Goal: Use online tool/utility: Utilize a website feature to perform a specific function

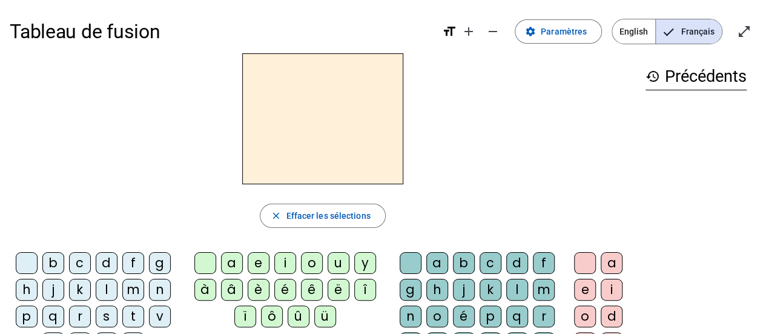
click at [104, 287] on div "l" at bounding box center [107, 290] width 22 height 22
click at [230, 263] on div "a" at bounding box center [232, 263] width 22 height 22
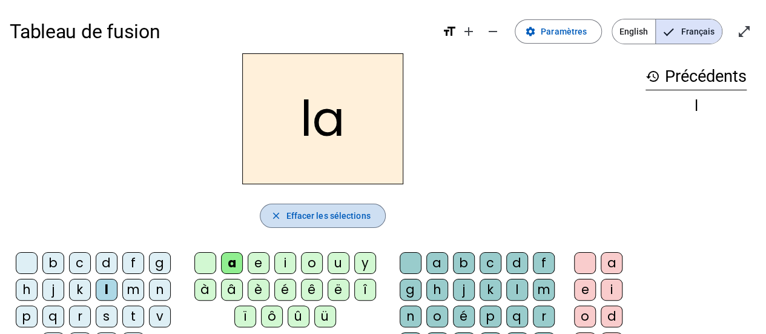
click at [301, 208] on span "Effacer les sélections" at bounding box center [328, 215] width 84 height 15
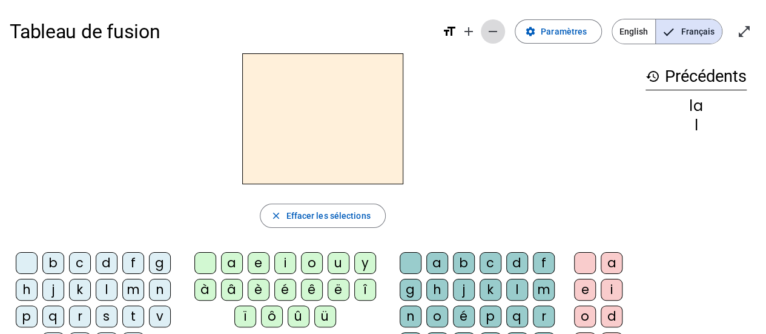
click at [493, 31] on mat-icon "remove" at bounding box center [493, 31] width 15 height 15
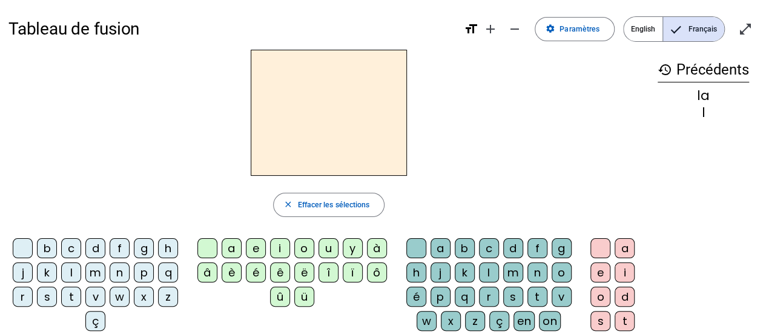
click at [70, 290] on div "t" at bounding box center [71, 296] width 20 height 20
click at [327, 239] on div "u" at bounding box center [328, 248] width 20 height 20
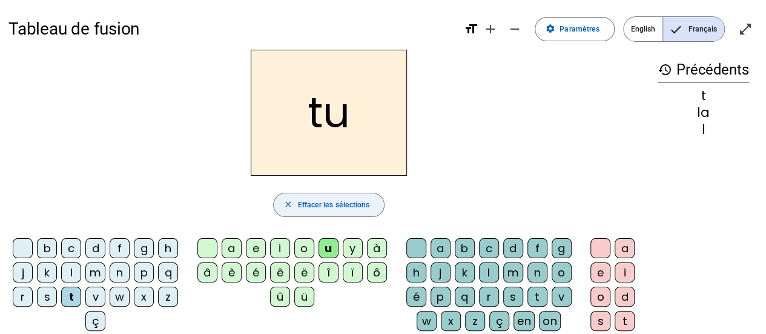
click at [328, 199] on span "Effacer les sélections" at bounding box center [333, 205] width 72 height 13
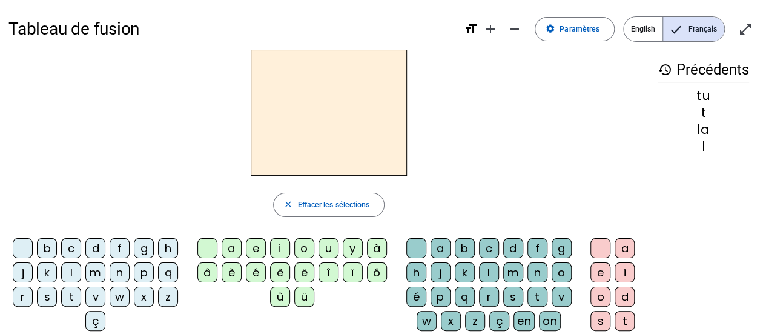
click at [75, 271] on div "l" at bounding box center [71, 272] width 20 height 20
click at [253, 246] on div "e" at bounding box center [256, 248] width 20 height 20
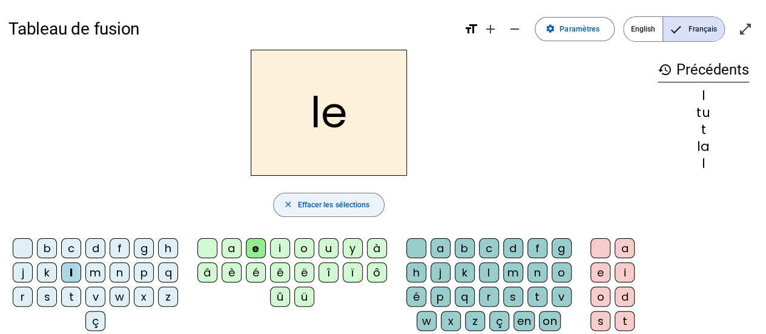
click at [315, 202] on span "Effacer les sélections" at bounding box center [333, 205] width 72 height 13
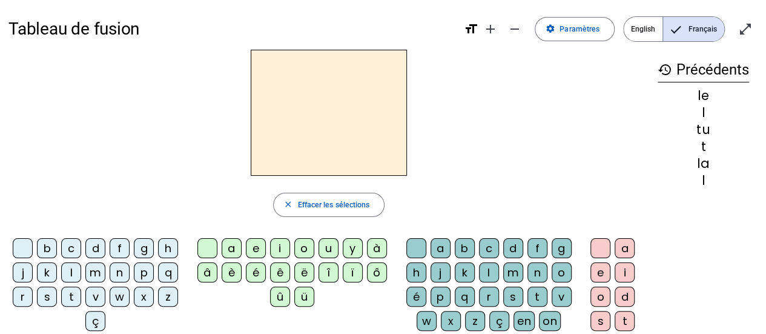
click at [120, 245] on div "f" at bounding box center [120, 248] width 20 height 20
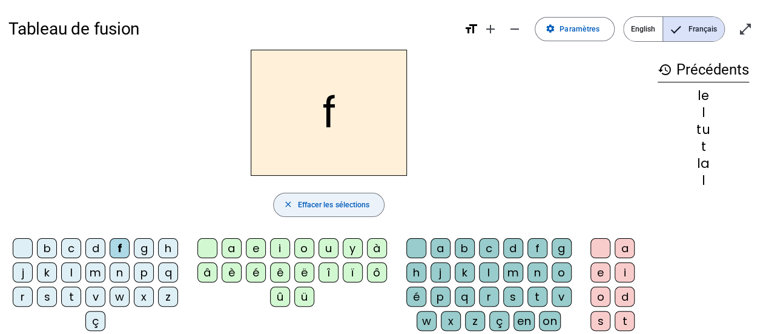
click at [298, 195] on span "button" at bounding box center [329, 204] width 111 height 29
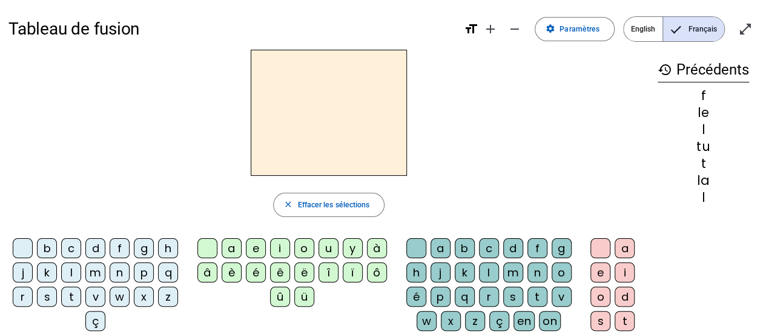
click at [70, 293] on div "t" at bounding box center [71, 296] width 20 height 20
click at [68, 272] on div "l" at bounding box center [71, 272] width 20 height 20
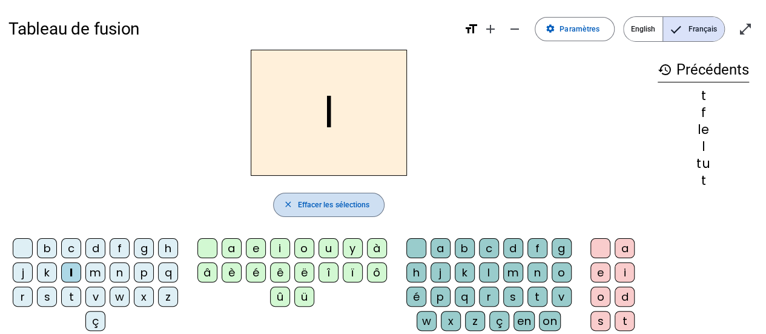
click at [291, 204] on mat-icon "close" at bounding box center [288, 205] width 10 height 10
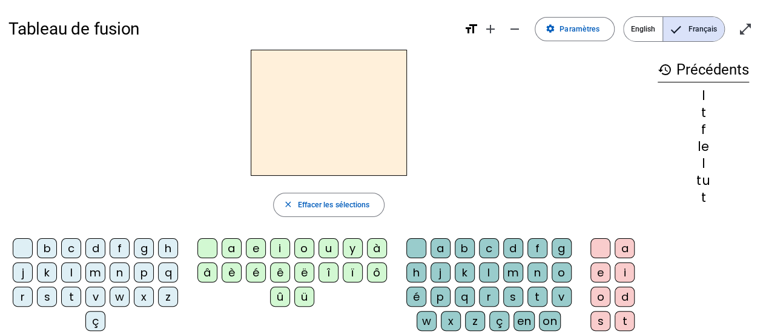
click at [69, 292] on div "t" at bounding box center [71, 296] width 20 height 20
click at [258, 242] on div "e" at bounding box center [256, 248] width 20 height 20
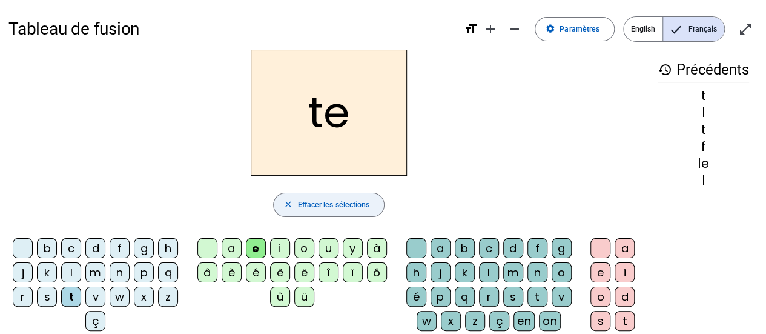
click at [315, 196] on span "button" at bounding box center [329, 204] width 111 height 29
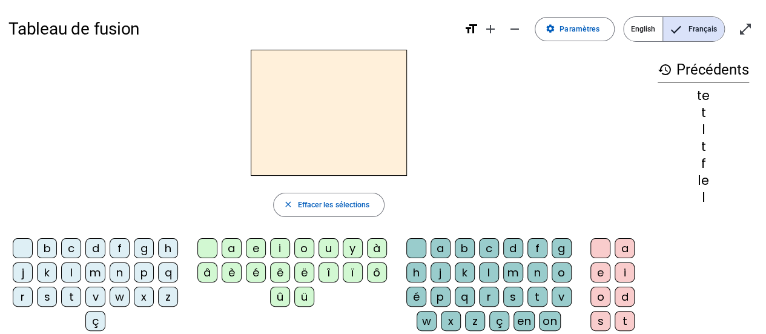
click at [94, 246] on div "d" at bounding box center [95, 248] width 20 height 20
click at [254, 241] on div "e" at bounding box center [256, 248] width 20 height 20
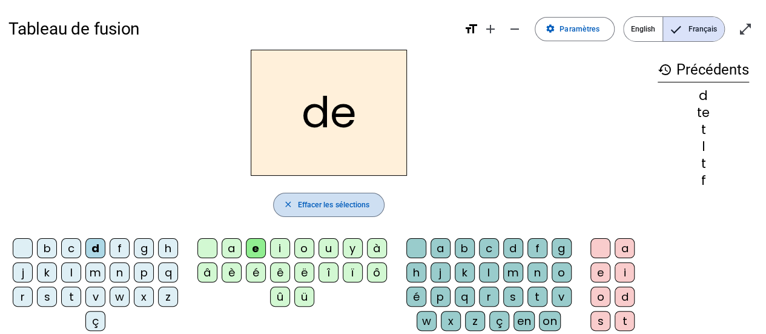
click at [321, 199] on span "Effacer les sélections" at bounding box center [333, 205] width 72 height 13
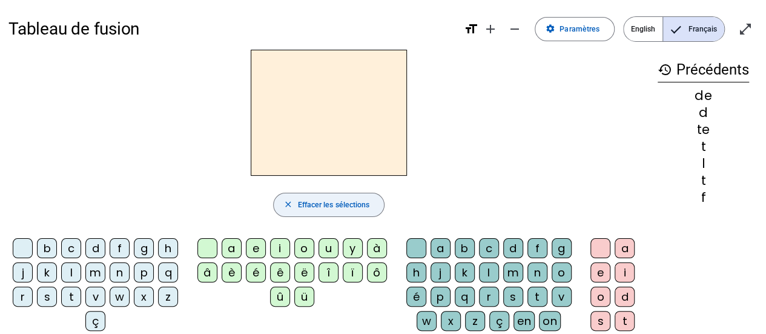
click at [97, 242] on div "d" at bounding box center [95, 248] width 20 height 20
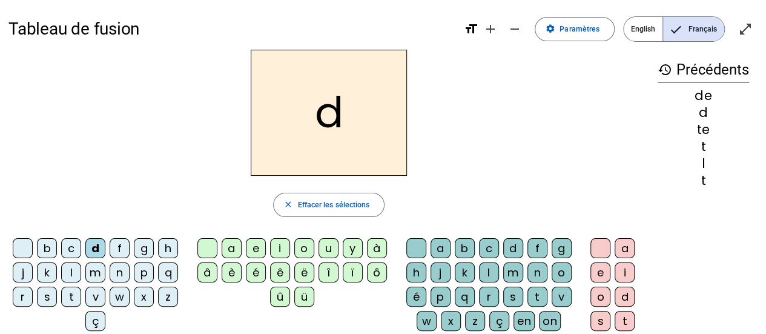
click at [328, 246] on div "u" at bounding box center [328, 248] width 20 height 20
click at [329, 200] on span "Effacer les sélections" at bounding box center [333, 205] width 72 height 13
click at [95, 271] on div "m" at bounding box center [95, 272] width 20 height 20
click at [254, 245] on div "e" at bounding box center [256, 248] width 20 height 20
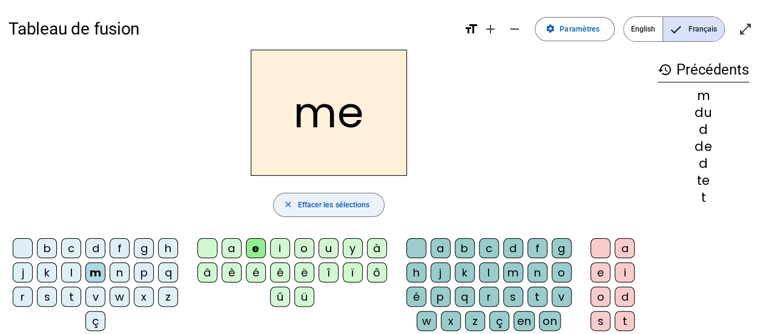
click at [325, 202] on span "Effacer les sélections" at bounding box center [333, 205] width 72 height 13
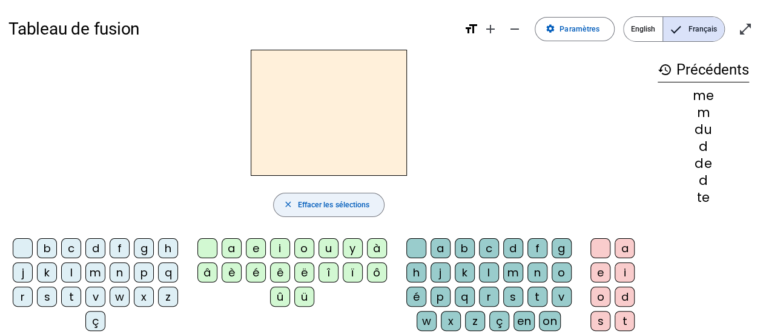
click at [96, 269] on div "m" at bounding box center [95, 272] width 20 height 20
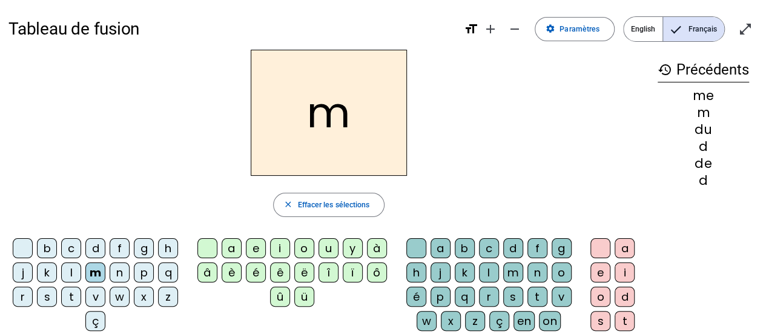
click at [234, 245] on div "a" at bounding box center [232, 248] width 20 height 20
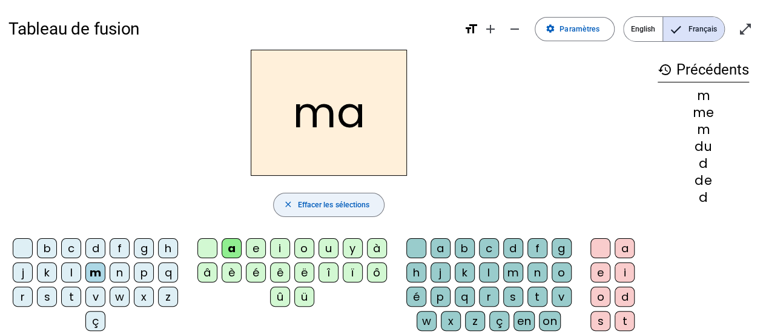
click at [354, 202] on span "Effacer les sélections" at bounding box center [333, 205] width 72 height 13
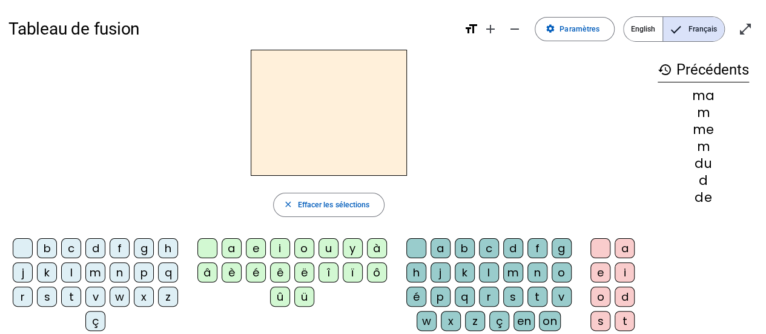
click at [71, 269] on div "l" at bounding box center [71, 272] width 20 height 20
click at [324, 246] on div "u" at bounding box center [328, 248] width 20 height 20
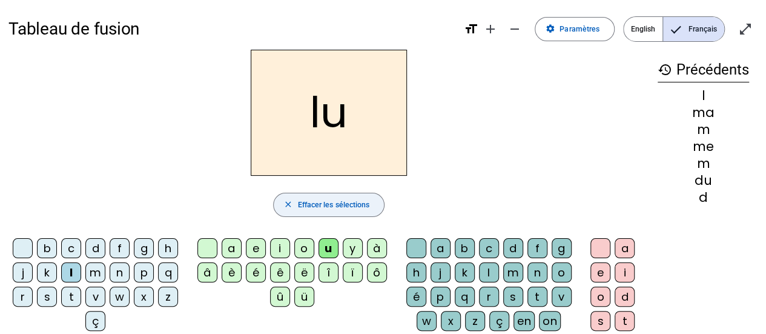
click at [307, 200] on span "Effacer les sélections" at bounding box center [333, 205] width 72 height 13
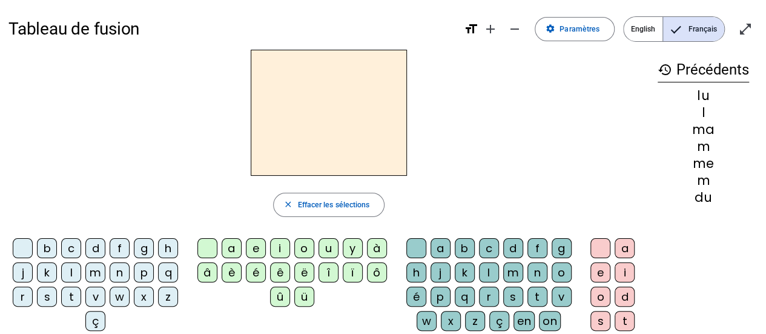
click at [443, 243] on div "a" at bounding box center [440, 248] width 20 height 20
click at [95, 266] on div "m" at bounding box center [95, 272] width 20 height 20
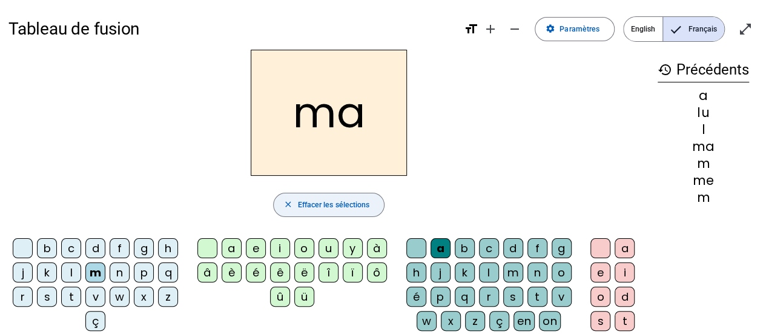
click at [312, 200] on span "Effacer les sélections" at bounding box center [333, 205] width 72 height 13
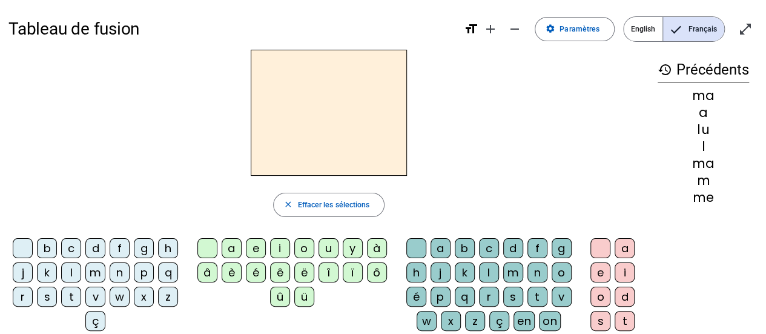
click at [441, 247] on div "a" at bounding box center [440, 248] width 20 height 20
click at [512, 266] on div "m" at bounding box center [513, 272] width 20 height 20
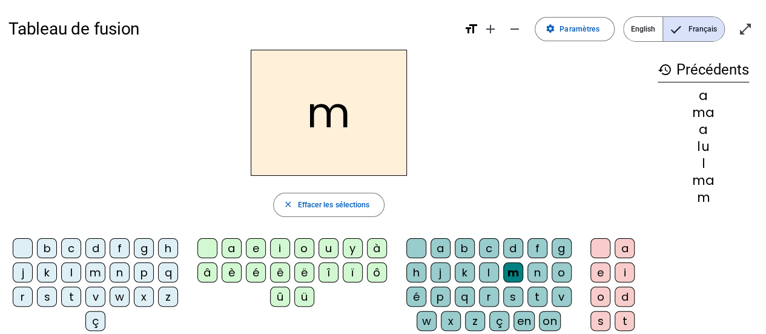
click at [336, 197] on span "button" at bounding box center [329, 204] width 111 height 29
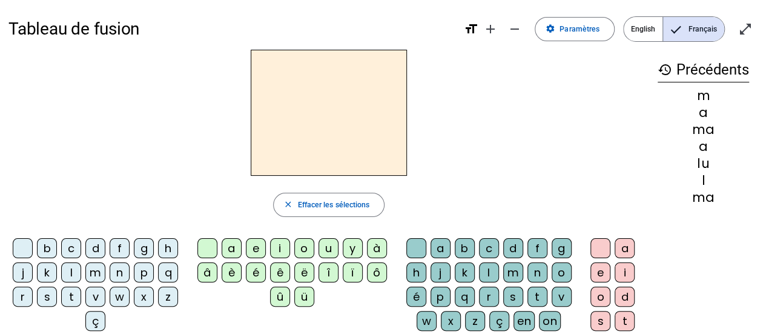
click at [235, 244] on div "a" at bounding box center [232, 248] width 20 height 20
click at [96, 268] on div "m" at bounding box center [95, 272] width 20 height 20
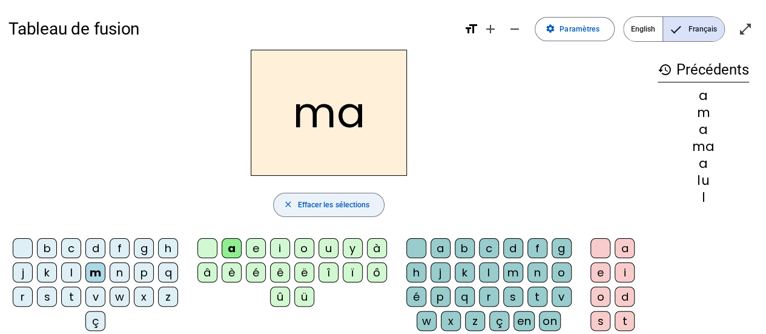
click at [283, 197] on span "button" at bounding box center [329, 204] width 111 height 29
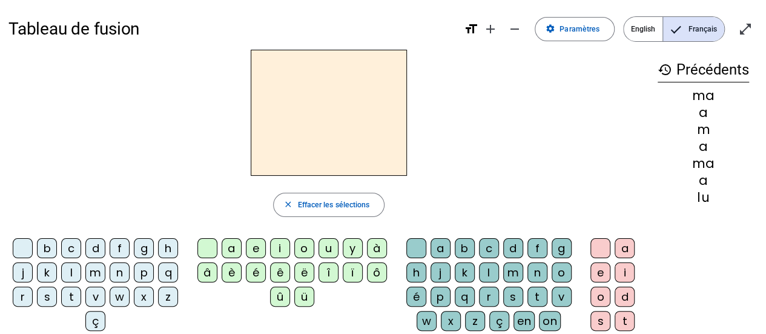
click at [227, 243] on div "a" at bounding box center [232, 248] width 20 height 20
click at [513, 266] on div "m" at bounding box center [513, 272] width 20 height 20
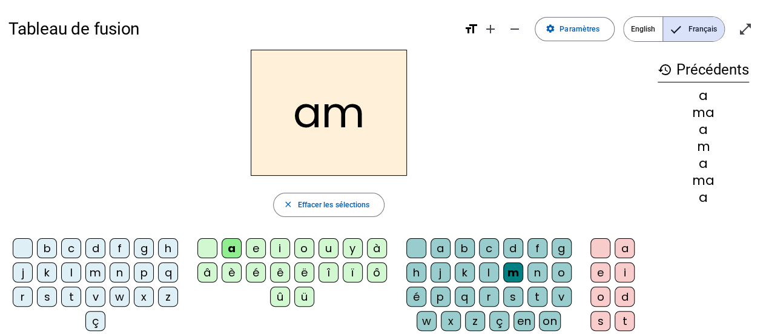
click at [282, 243] on div "i" at bounding box center [280, 248] width 20 height 20
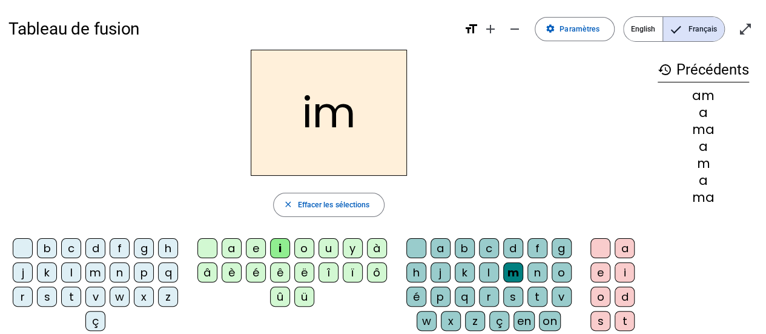
click at [288, 200] on mat-icon "close" at bounding box center [288, 205] width 10 height 10
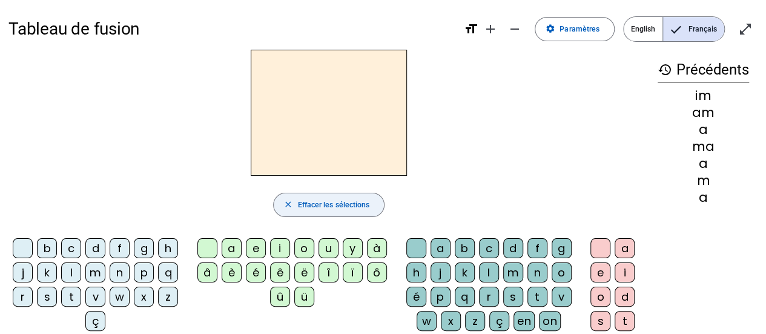
click at [229, 239] on div "a" at bounding box center [232, 248] width 20 height 20
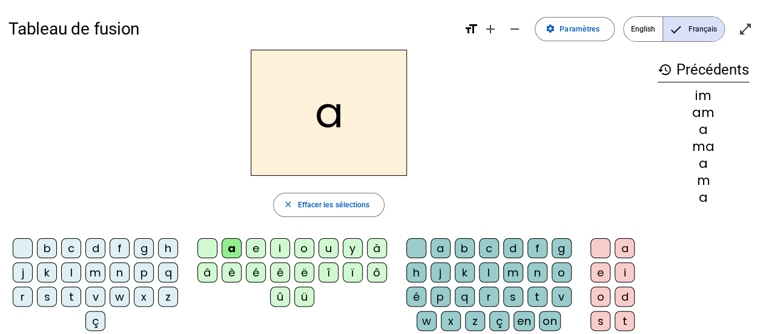
click at [512, 268] on div "m" at bounding box center [513, 272] width 20 height 20
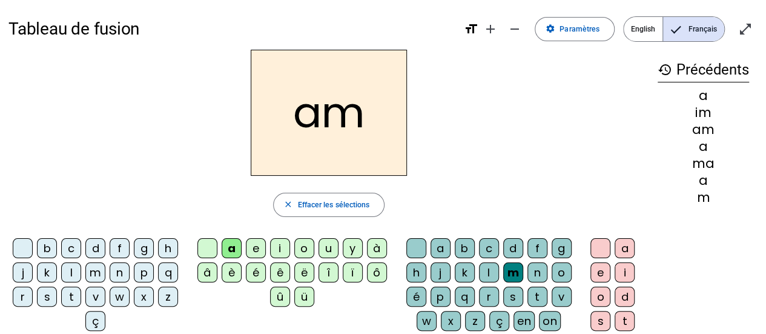
click at [624, 266] on div "i" at bounding box center [625, 272] width 20 height 20
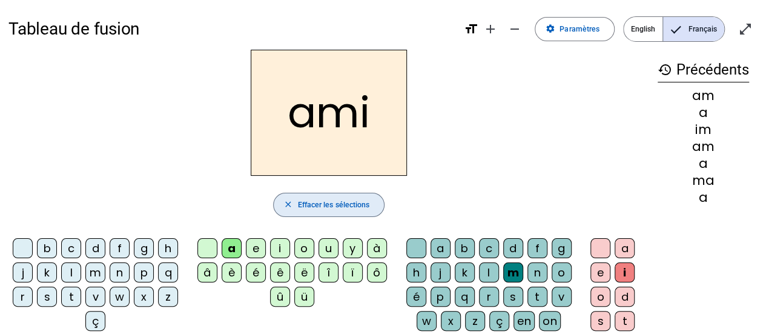
click at [315, 202] on span "Effacer les sélections" at bounding box center [333, 205] width 72 height 13
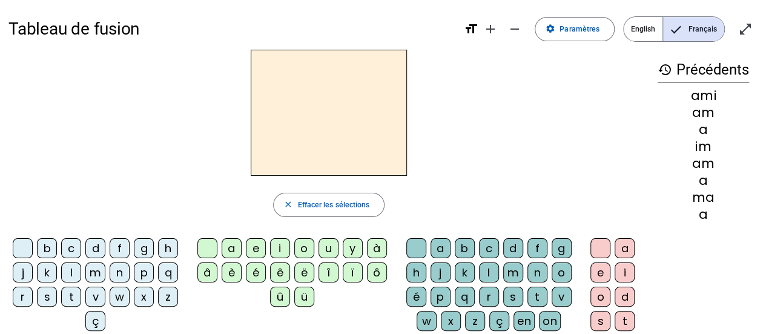
click at [328, 266] on div "î" at bounding box center [328, 272] width 20 height 20
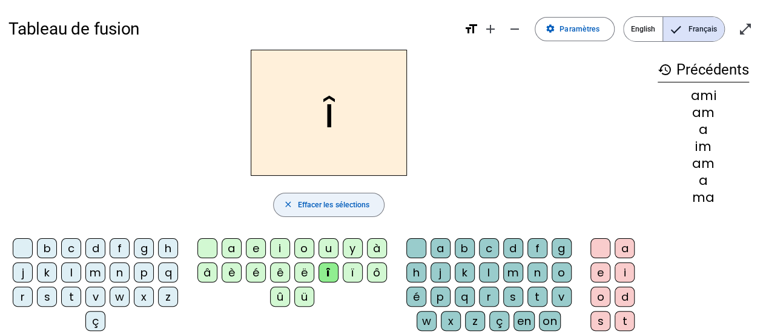
click at [303, 199] on span "Effacer les sélections" at bounding box center [333, 205] width 72 height 13
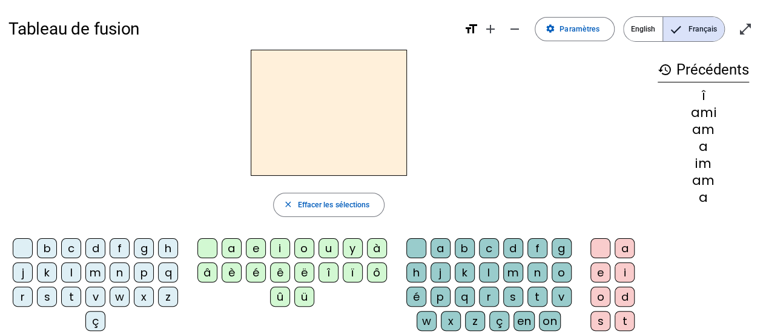
click at [280, 240] on div "i" at bounding box center [280, 248] width 20 height 20
click at [485, 266] on div "l" at bounding box center [489, 272] width 20 height 20
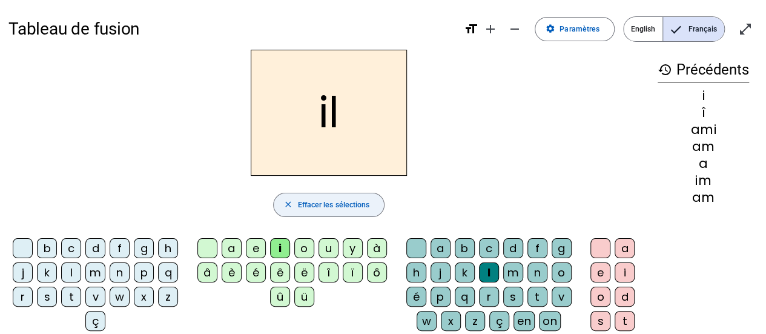
click at [310, 195] on span "button" at bounding box center [329, 204] width 111 height 29
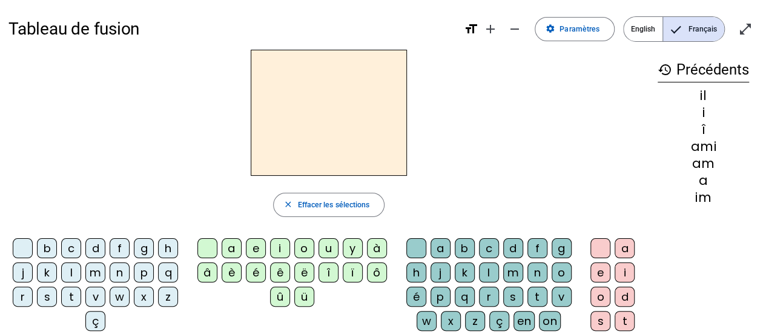
click at [92, 270] on div "m" at bounding box center [95, 272] width 20 height 20
click at [232, 241] on div "a" at bounding box center [232, 248] width 20 height 20
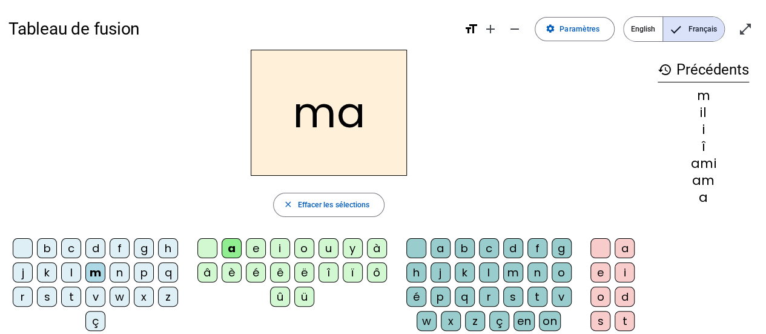
click at [489, 270] on div "l" at bounding box center [489, 272] width 20 height 20
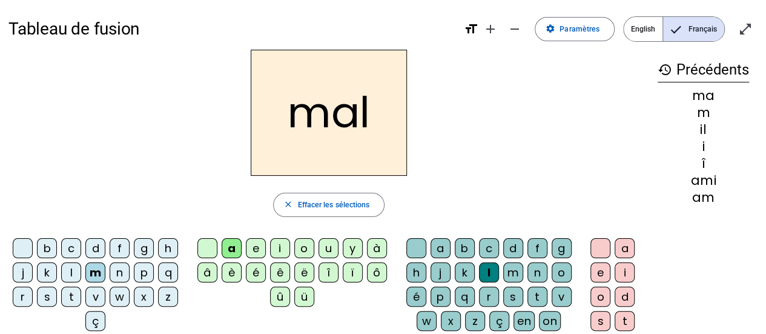
click at [334, 205] on span "Effacer les sélections" at bounding box center [333, 205] width 72 height 13
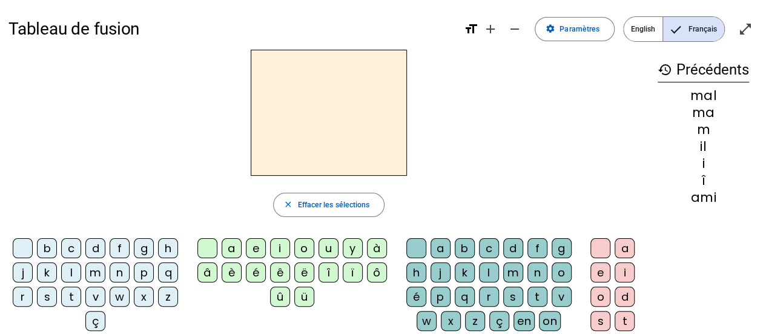
click at [94, 272] on div "m" at bounding box center [95, 272] width 20 height 20
click at [277, 245] on div "i" at bounding box center [280, 248] width 20 height 20
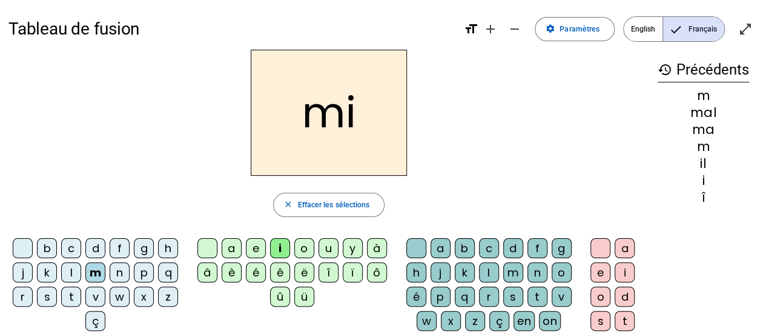
click at [491, 268] on div "l" at bounding box center [489, 272] width 20 height 20
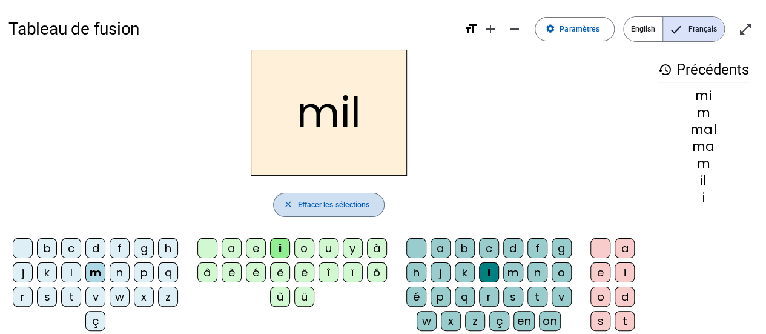
click at [351, 191] on span "button" at bounding box center [329, 204] width 111 height 29
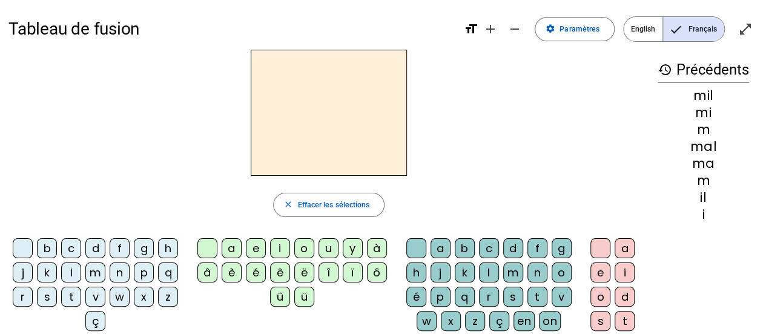
click at [71, 271] on div "l" at bounding box center [71, 272] width 20 height 20
click at [231, 242] on div "a" at bounding box center [232, 248] width 20 height 20
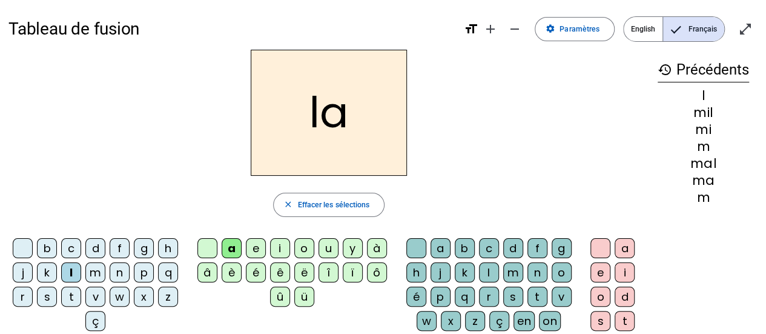
click at [512, 274] on div "m" at bounding box center [513, 272] width 20 height 20
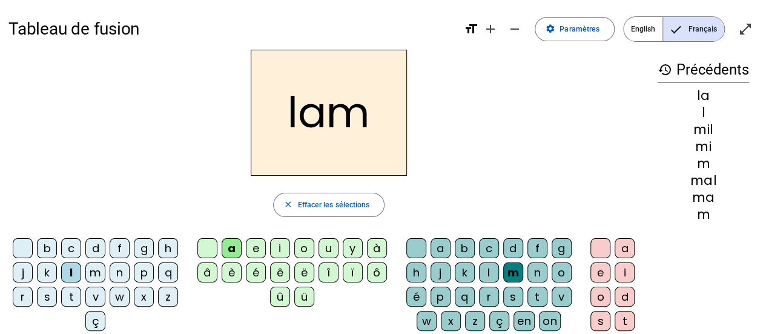
click at [622, 243] on div "a" at bounding box center [625, 248] width 20 height 20
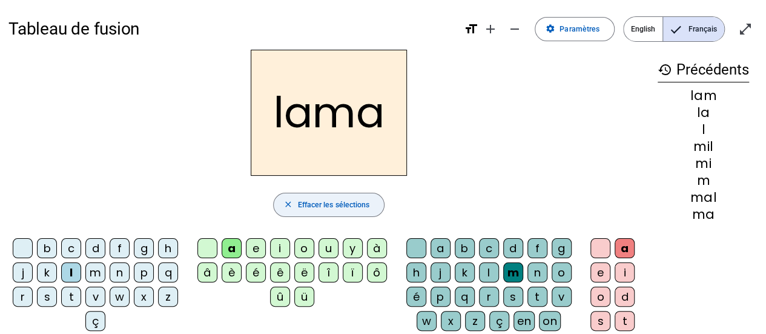
click at [342, 201] on span "Effacer les sélections" at bounding box center [333, 205] width 72 height 13
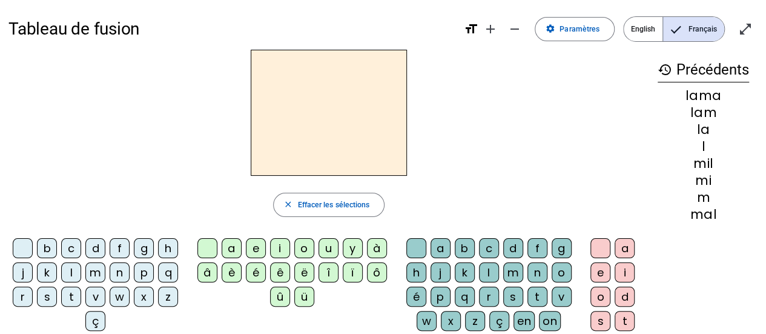
click at [93, 268] on div "m" at bounding box center [95, 272] width 20 height 20
click at [302, 243] on div "o" at bounding box center [304, 248] width 20 height 20
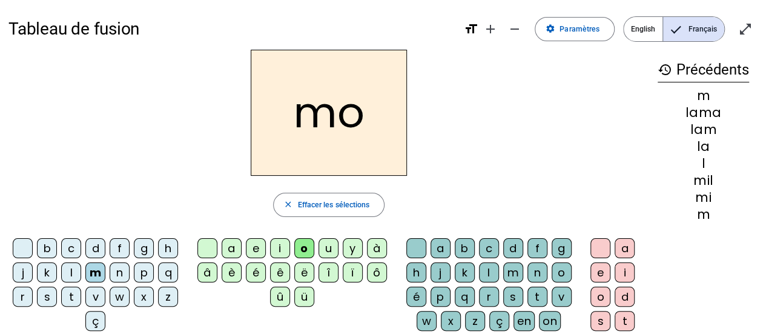
click at [536, 293] on div "t" at bounding box center [537, 296] width 20 height 20
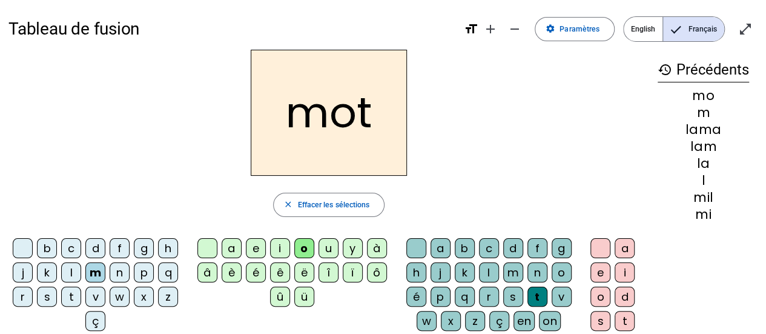
click at [599, 293] on div "o" at bounding box center [600, 296] width 20 height 20
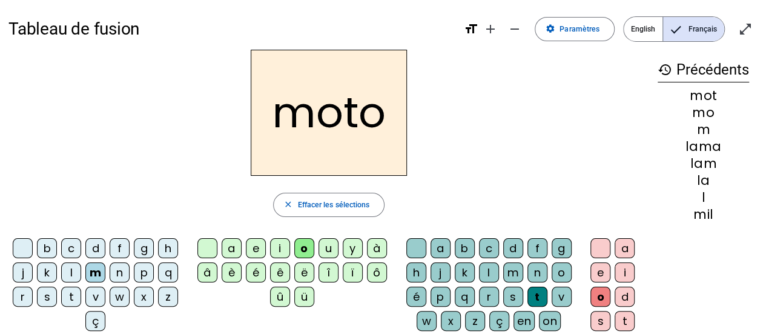
click at [323, 201] on span "Effacer les sélections" at bounding box center [333, 205] width 72 height 13
